Goal: Information Seeking & Learning: Learn about a topic

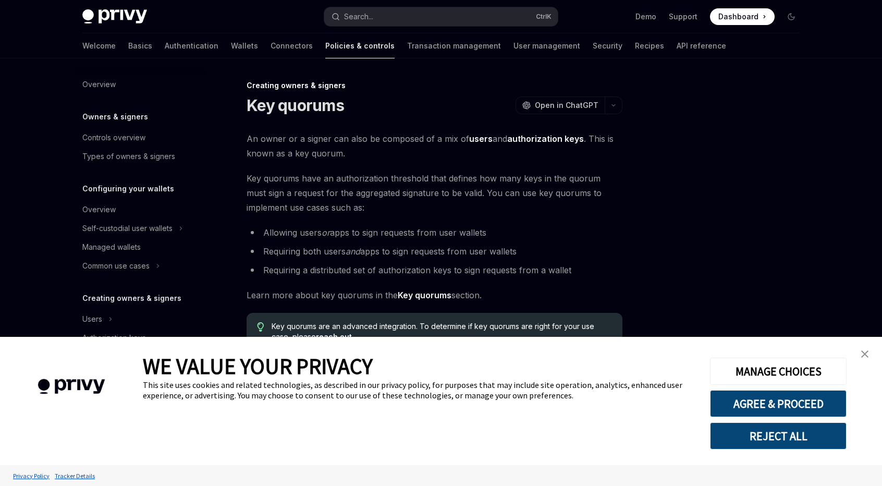
click at [860, 351] on link "close banner" at bounding box center [864, 353] width 21 height 21
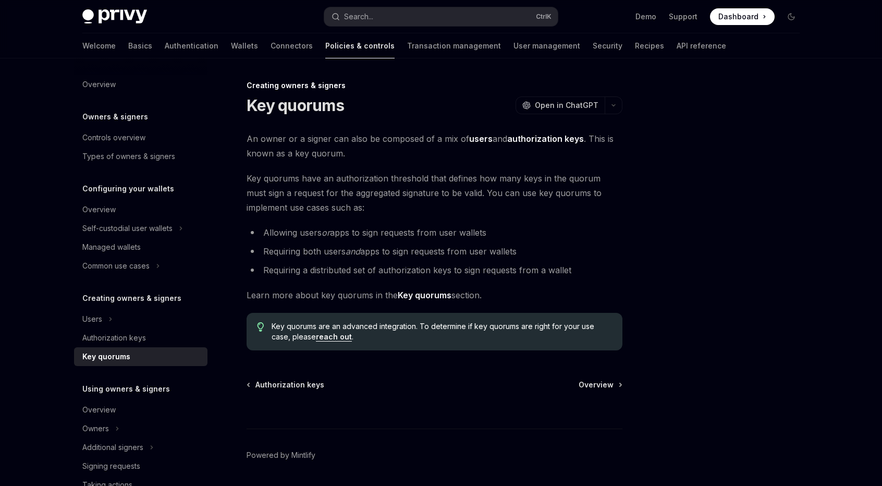
click at [278, 180] on span "Key quorums have an authorization threshold that defines how many keys in the q…" at bounding box center [435, 193] width 376 height 44
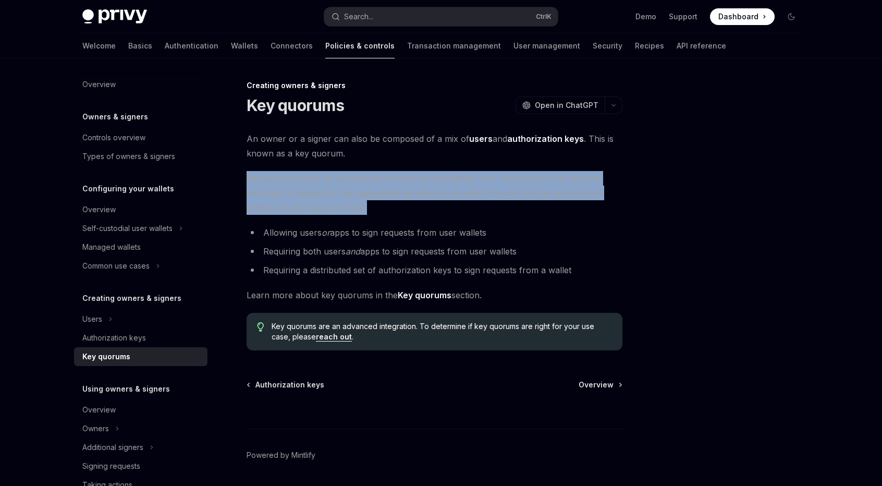
click at [278, 180] on span "Key quorums have an authorization threshold that defines how many keys in the q…" at bounding box center [435, 193] width 376 height 44
click at [286, 196] on span "Key quorums have an authorization threshold that defines how many keys in the q…" at bounding box center [435, 193] width 376 height 44
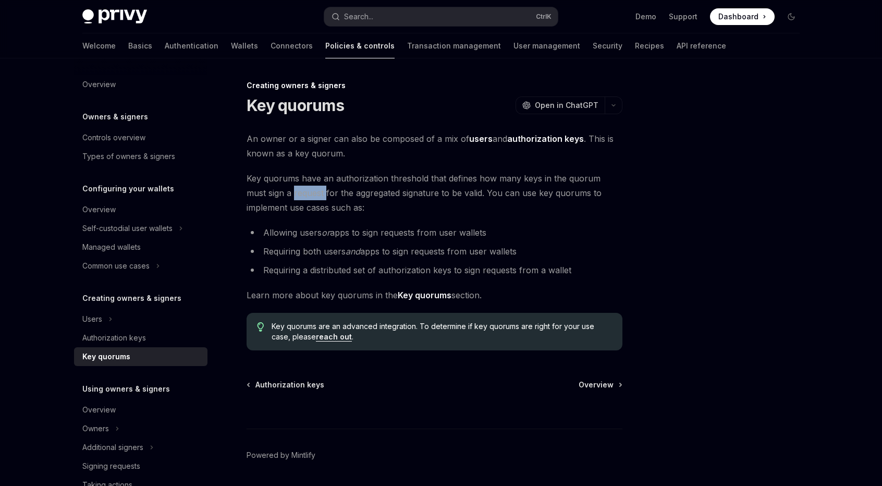
click at [286, 196] on span "Key quorums have an authorization threshold that defines how many keys in the q…" at bounding box center [435, 193] width 376 height 44
click at [295, 213] on span "Key quorums have an authorization threshold that defines how many keys in the q…" at bounding box center [435, 193] width 376 height 44
click at [430, 293] on strong "Key quorums" at bounding box center [425, 295] width 54 height 10
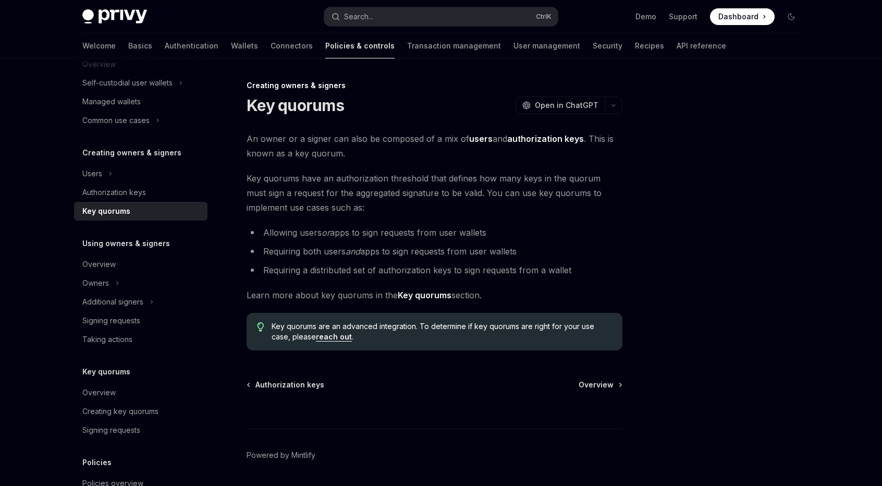
scroll to position [144, 0]
click at [162, 178] on div "Users" at bounding box center [140, 175] width 133 height 19
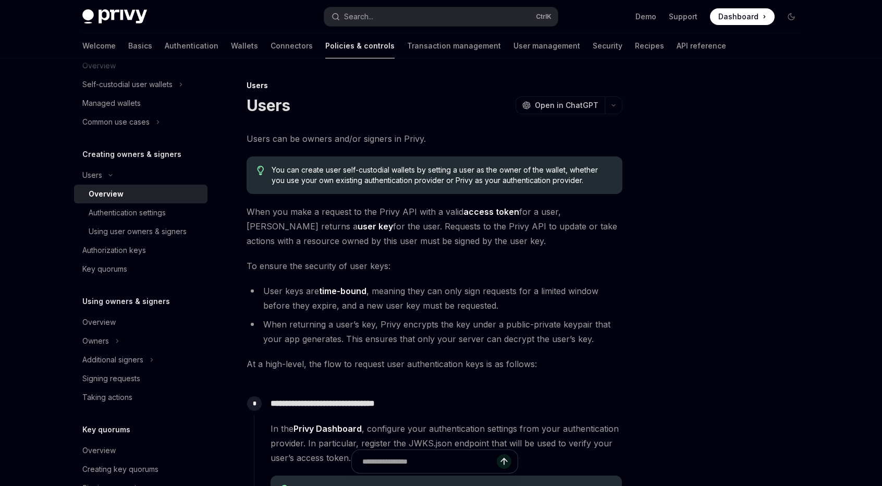
click at [798, 228] on div at bounding box center [728, 282] width 158 height 407
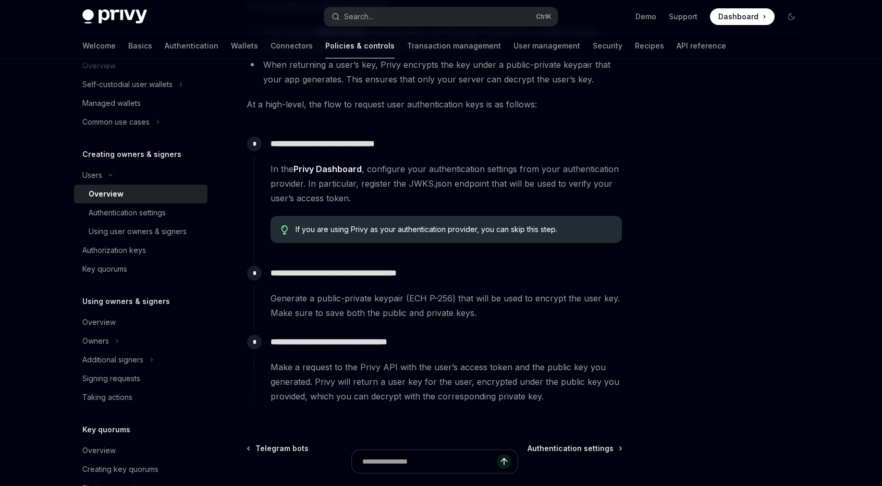
scroll to position [261, 0]
click at [184, 211] on div "Authentication settings" at bounding box center [145, 212] width 113 height 13
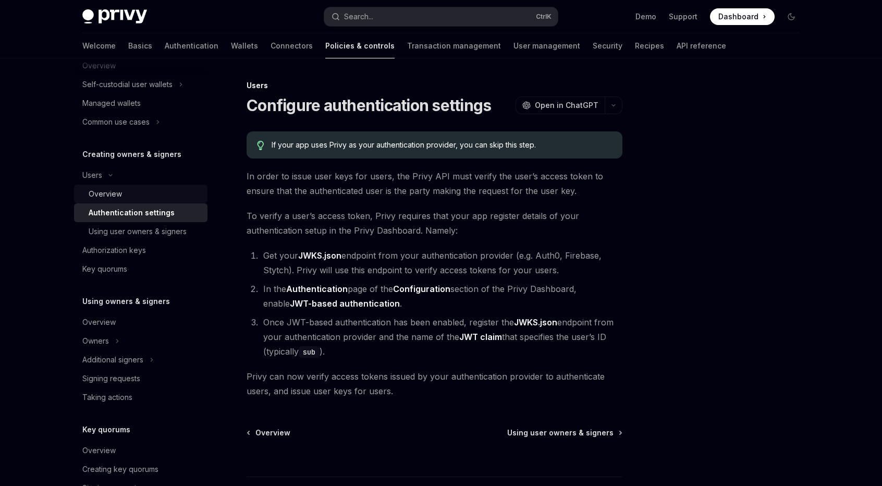
click at [177, 199] on div "Overview" at bounding box center [145, 194] width 113 height 13
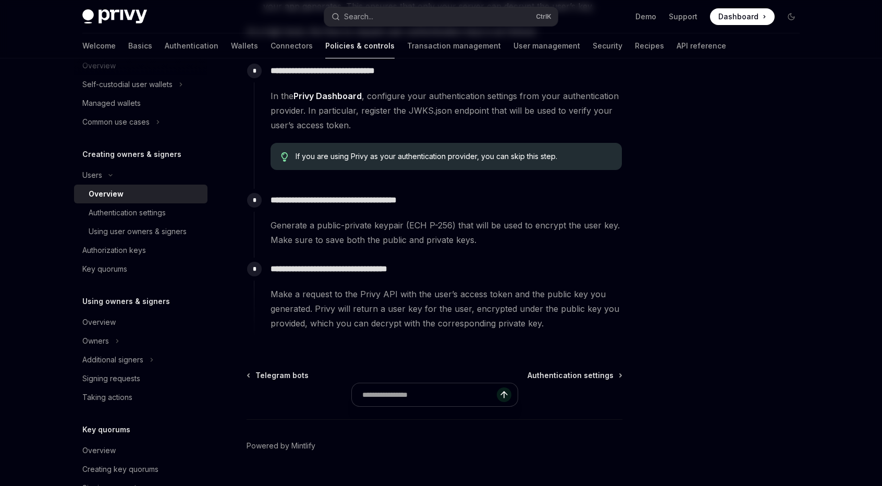
scroll to position [355, 0]
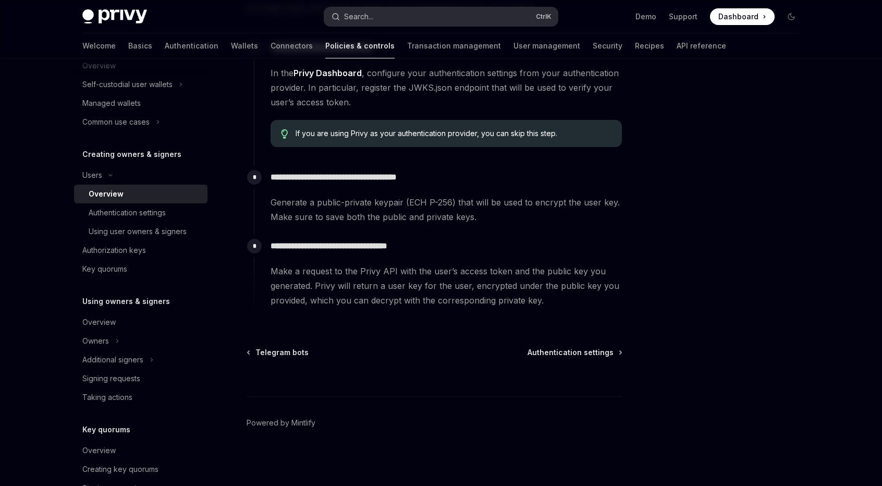
click at [376, 15] on button "Search... Ctrl K" at bounding box center [440, 16] width 233 height 19
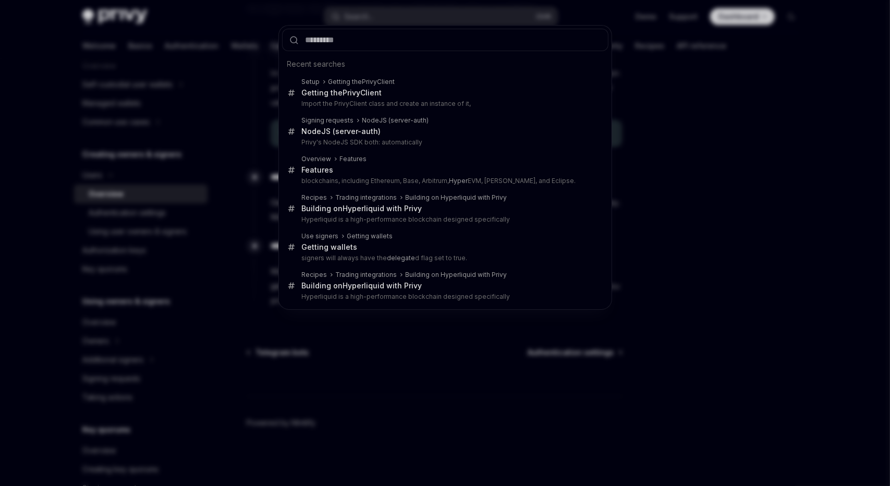
click at [27, 119] on div "Recent searches Setup Getting the PrivyClient Getting the PrivyClient Import th…" at bounding box center [445, 243] width 890 height 486
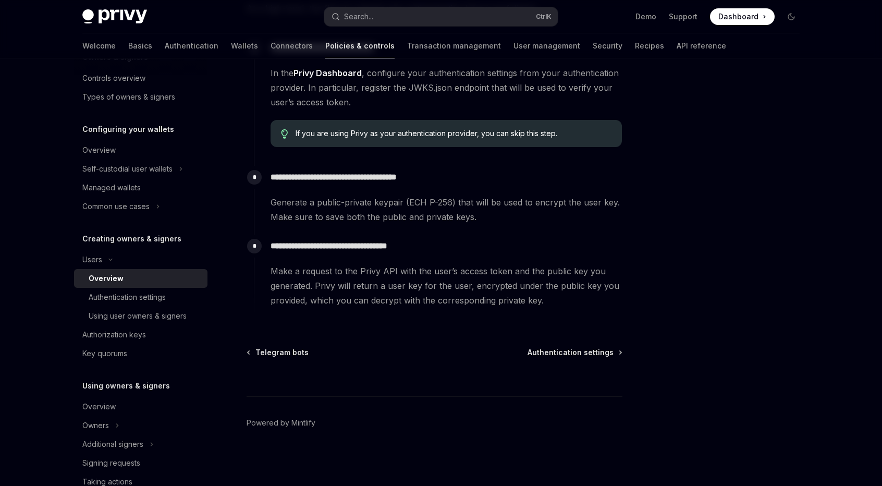
scroll to position [40, 0]
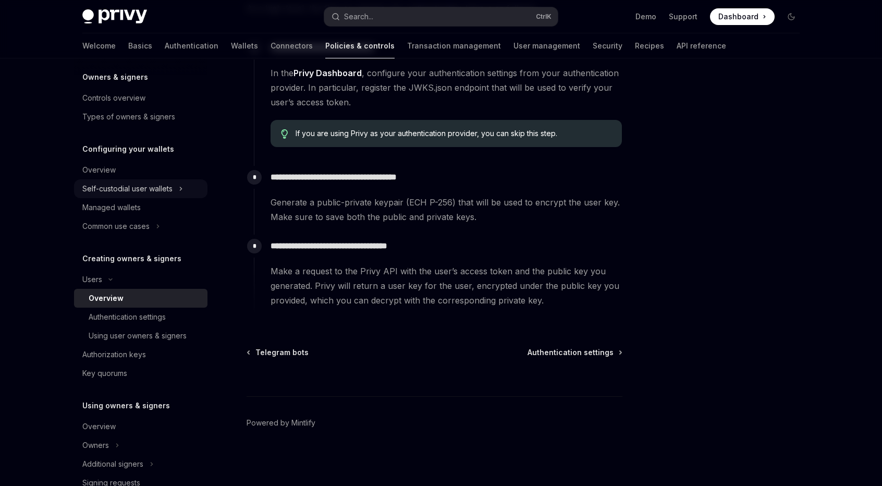
click at [168, 183] on div "Self-custodial user wallets" at bounding box center [127, 188] width 90 height 13
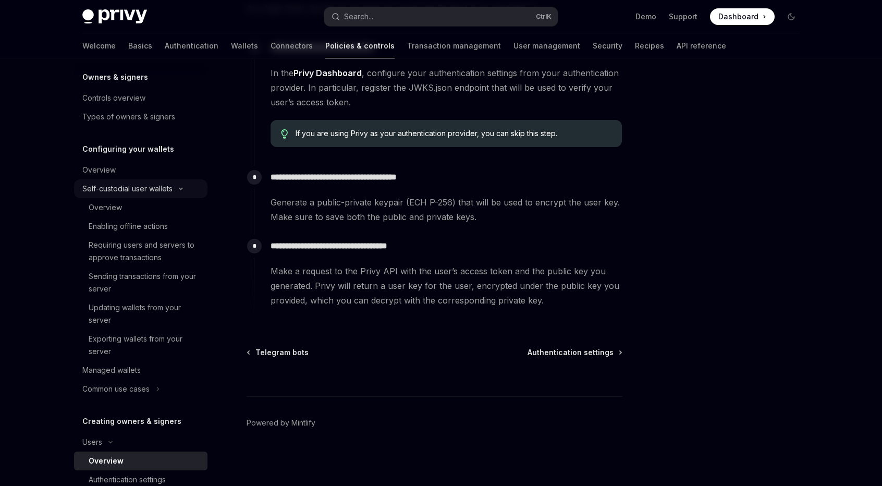
type textarea "*"
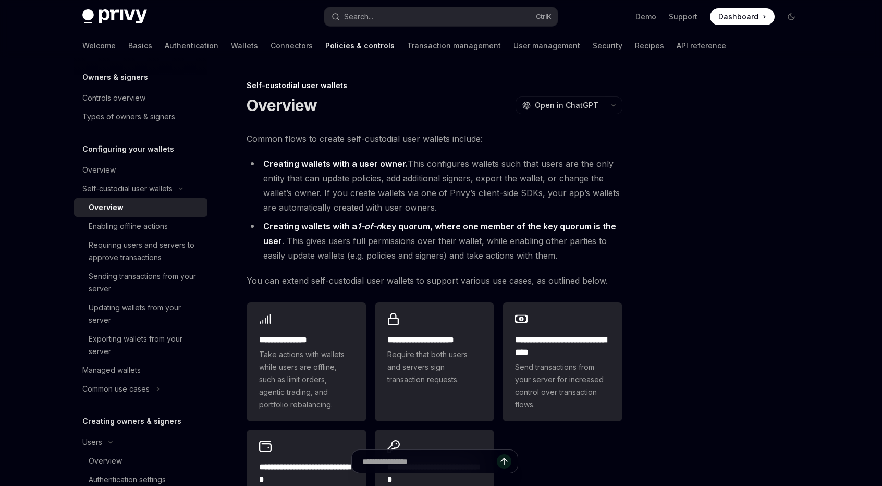
click at [19, 144] on div "Privy Docs home page Search... Ctrl K Demo Support Dashboard Dashboard Search..…" at bounding box center [441, 366] width 882 height 733
click at [807, 144] on div at bounding box center [728, 282] width 158 height 407
click at [795, 243] on div at bounding box center [728, 282] width 158 height 407
